Goal: Information Seeking & Learning: Learn about a topic

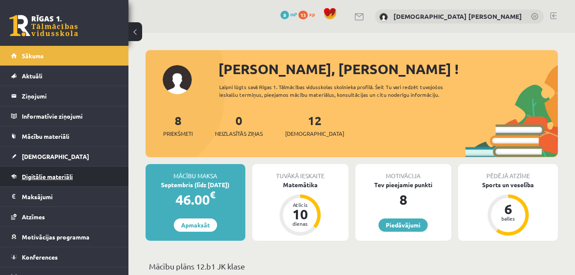
click at [78, 176] on link "Digitālie materiāli" at bounding box center [64, 177] width 107 height 20
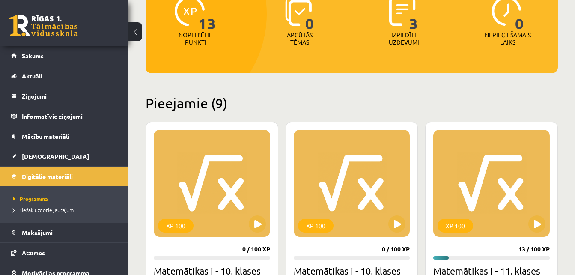
scroll to position [123, 0]
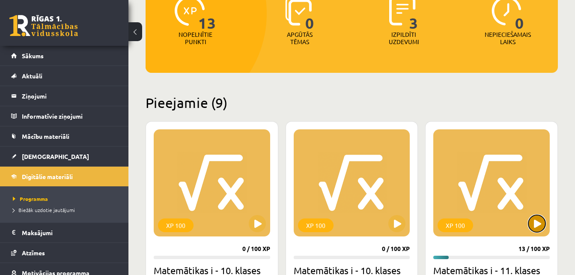
click at [540, 220] on button at bounding box center [537, 223] width 17 height 17
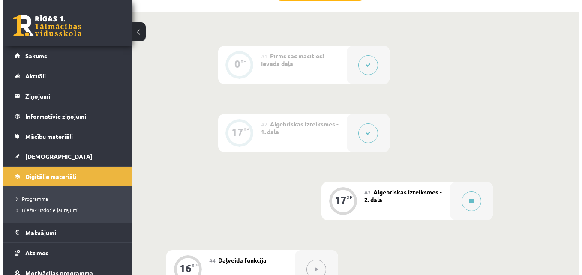
scroll to position [305, 0]
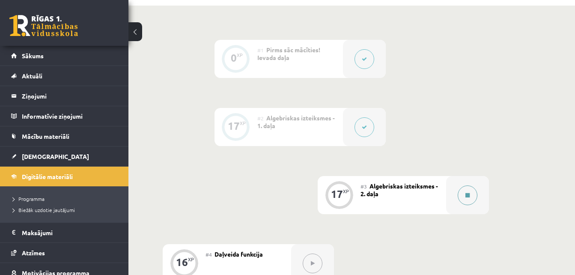
click at [469, 186] on button at bounding box center [468, 195] width 20 height 20
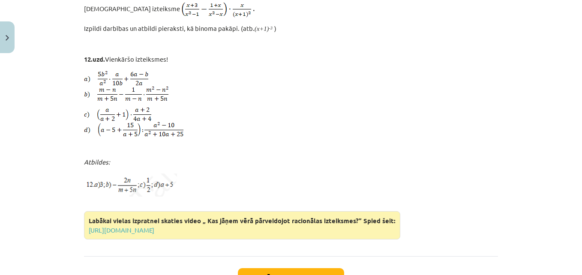
scroll to position [3275, 0]
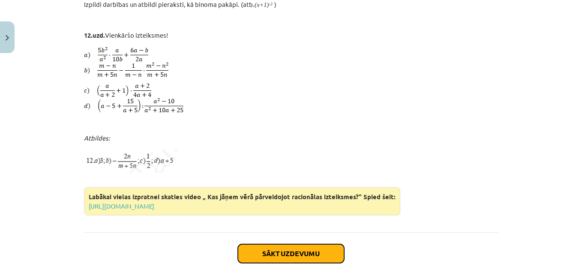
click at [327, 244] on button "Sākt uzdevumu" at bounding box center [291, 253] width 106 height 19
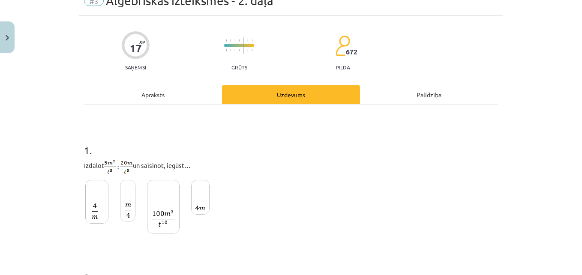
scroll to position [42, 0]
click at [121, 201] on img at bounding box center [127, 200] width 15 height 42
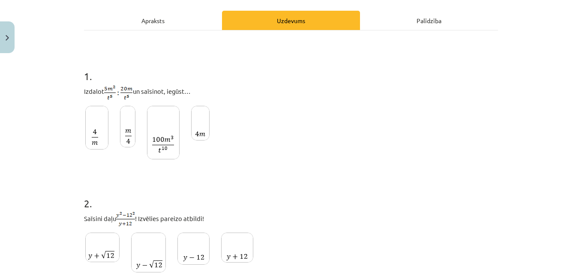
scroll to position [117, 0]
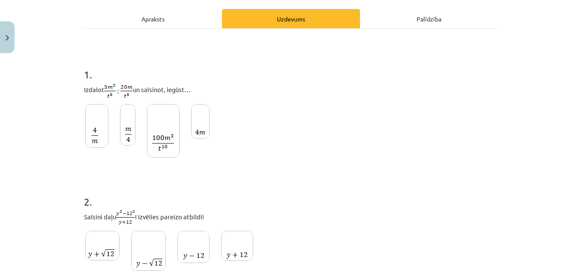
click at [177, 238] on img at bounding box center [193, 247] width 32 height 32
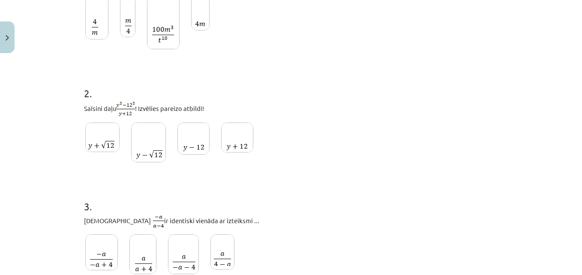
scroll to position [226, 0]
click at [96, 251] on img at bounding box center [101, 252] width 33 height 36
click at [230, 256] on img at bounding box center [222, 252] width 24 height 36
click at [87, 257] on img at bounding box center [101, 252] width 33 height 36
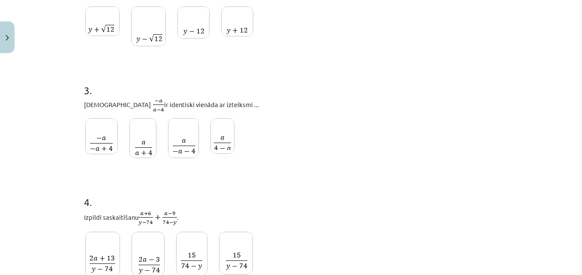
scroll to position [341, 0]
click at [153, 257] on img at bounding box center [147, 254] width 33 height 44
click at [230, 264] on img at bounding box center [236, 253] width 34 height 43
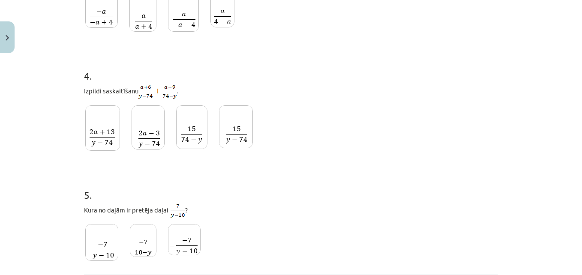
scroll to position [468, 0]
click at [188, 240] on img at bounding box center [184, 239] width 33 height 31
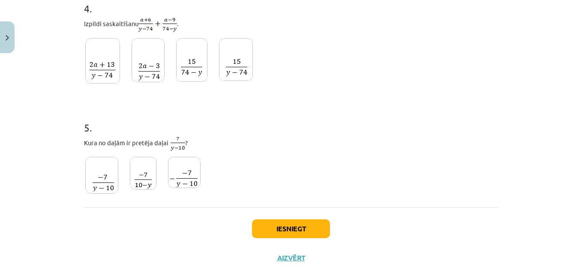
scroll to position [536, 0]
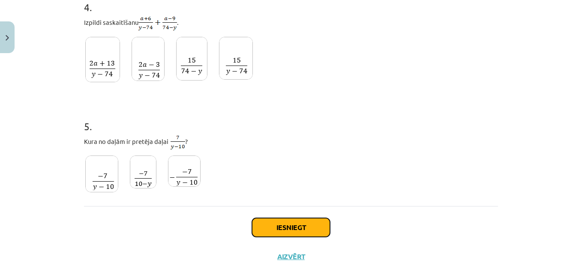
click at [297, 236] on button "Iesniegt" at bounding box center [291, 227] width 78 height 19
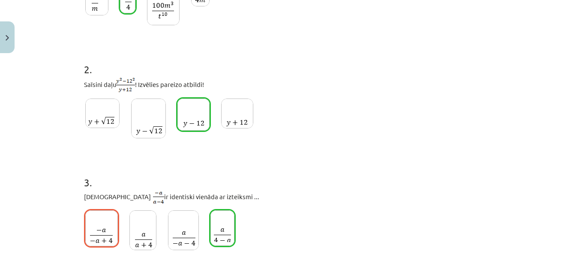
scroll to position [251, 0]
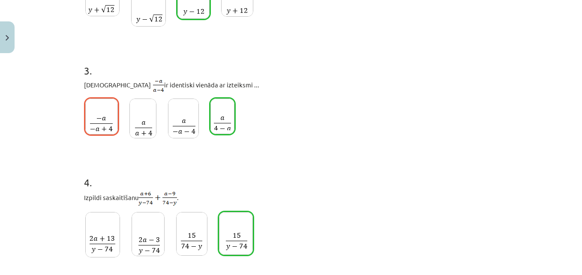
click at [564, 211] on div "Mācību tēma: Matemātikas i - 11. klases 1. ieskaites mācību materiāls (a,b) #3 …" at bounding box center [291, 137] width 582 height 275
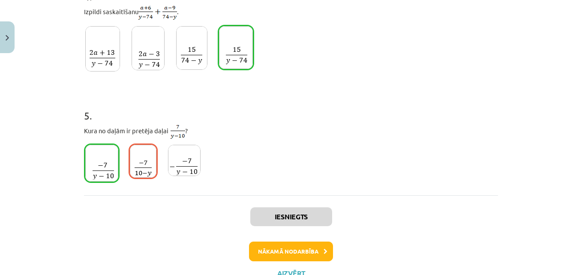
scroll to position [567, 0]
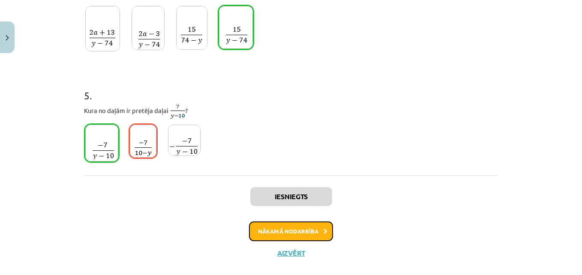
click at [305, 230] on button "Nākamā nodarbība" at bounding box center [291, 231] width 84 height 20
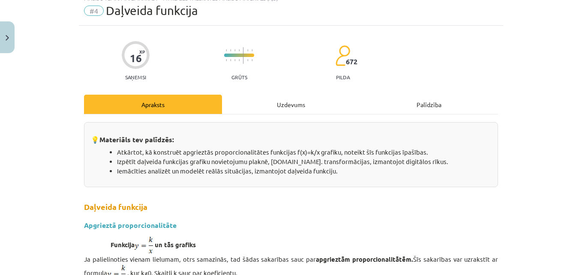
scroll to position [36, 0]
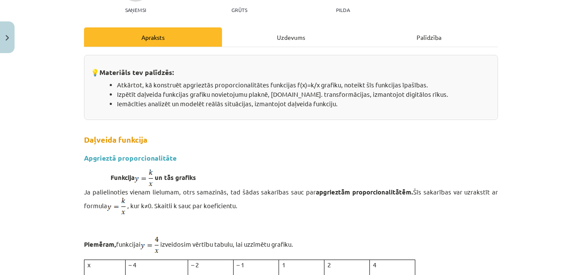
click at [41, 224] on div "Mācību tēma: Matemātikas i - 11. klases 1. ieskaites mācību materiāls (a,b) #4 …" at bounding box center [291, 137] width 582 height 275
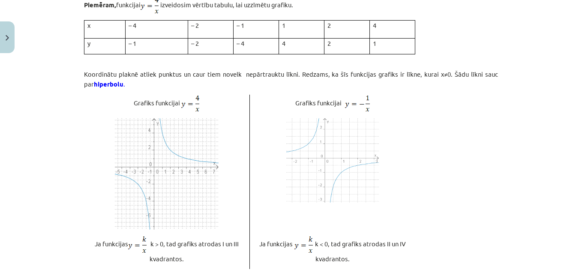
scroll to position [338, 0]
click at [371, 163] on img at bounding box center [332, 161] width 93 height 84
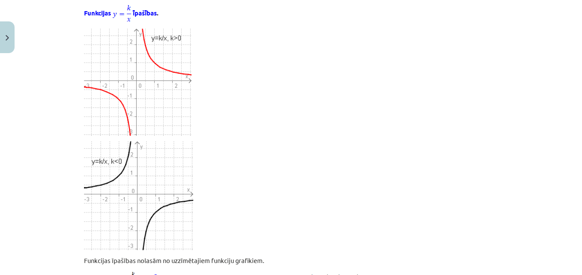
scroll to position [686, 0]
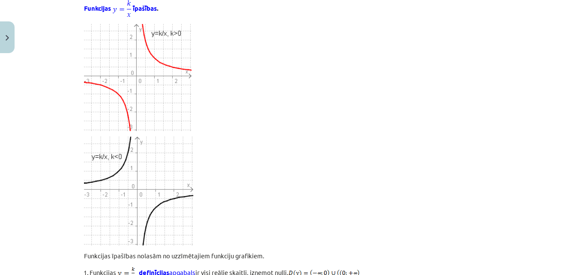
click at [55, 250] on div "Mācību tēma: Matemātikas i - 11. klases 1. ieskaites mācību materiāls (a,b) #4 …" at bounding box center [291, 137] width 582 height 275
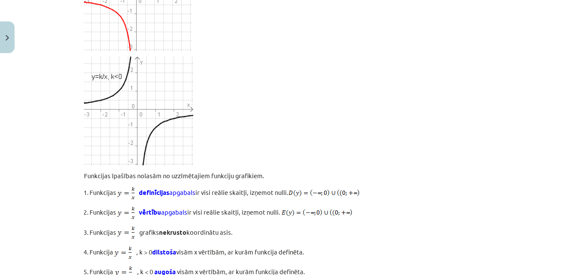
scroll to position [767, 0]
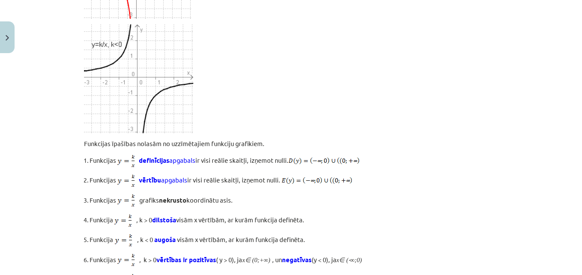
click at [55, 250] on div "Mācību tēma: Matemātikas i - 11. klases 1. ieskaites mācību materiāls (a,b) #4 …" at bounding box center [291, 137] width 582 height 275
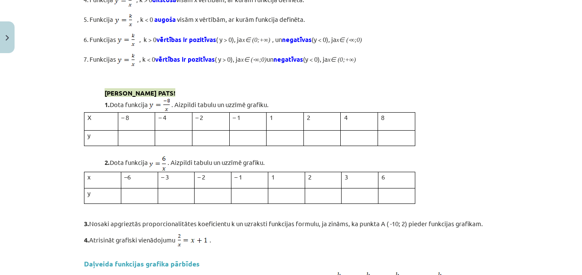
scroll to position [1032, 0]
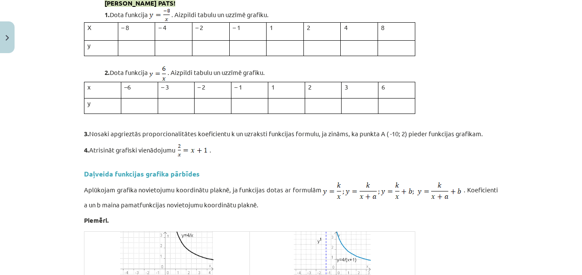
click at [79, 229] on div "16 XP Saņemsi Grūts 672 pilda Apraksts Uzdevums Palīdzība 💡 Materiāls tev palīd…" at bounding box center [291, 52] width 424 height 2208
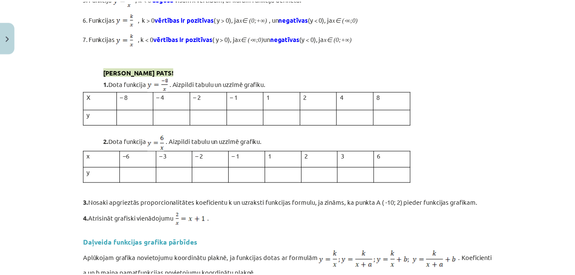
scroll to position [1040, 0]
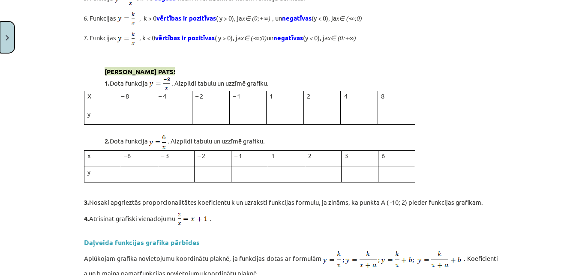
click at [12, 41] on button "Close" at bounding box center [7, 37] width 15 height 32
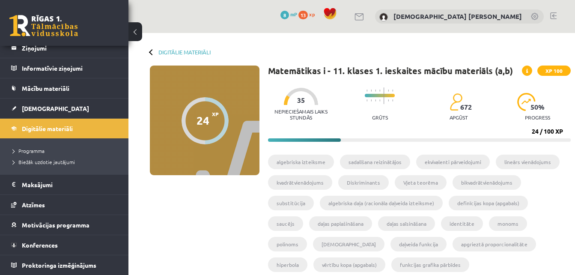
scroll to position [0, 0]
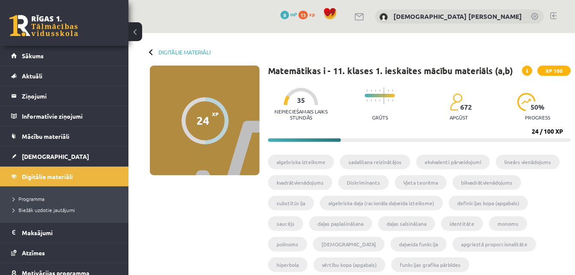
click at [555, 16] on link at bounding box center [553, 15] width 6 height 7
